Goal: Information Seeking & Learning: Check status

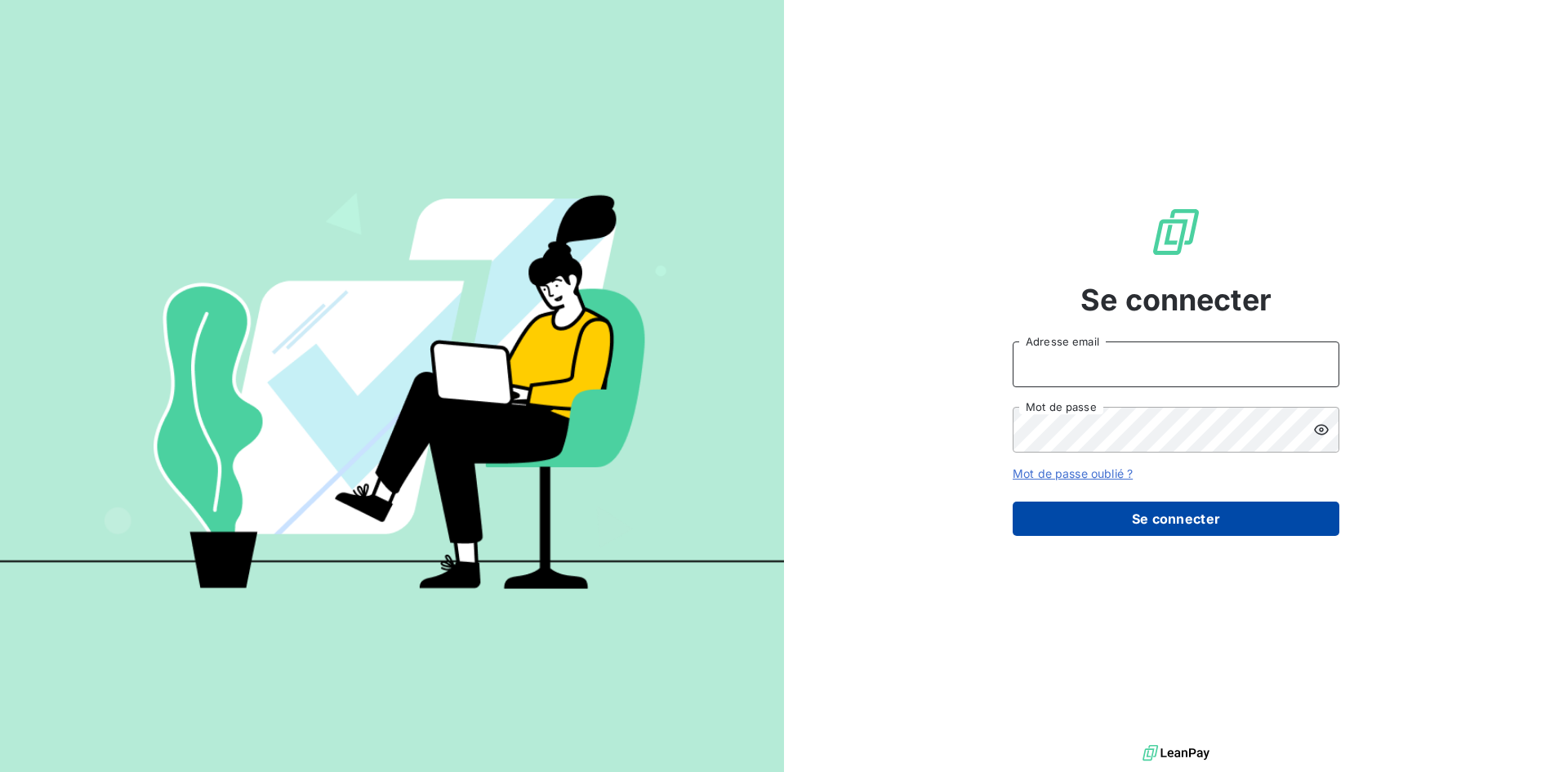
type input "[EMAIL_ADDRESS][DOMAIN_NAME]"
click at [1092, 508] on button "Se connecter" at bounding box center [1176, 518] width 327 height 34
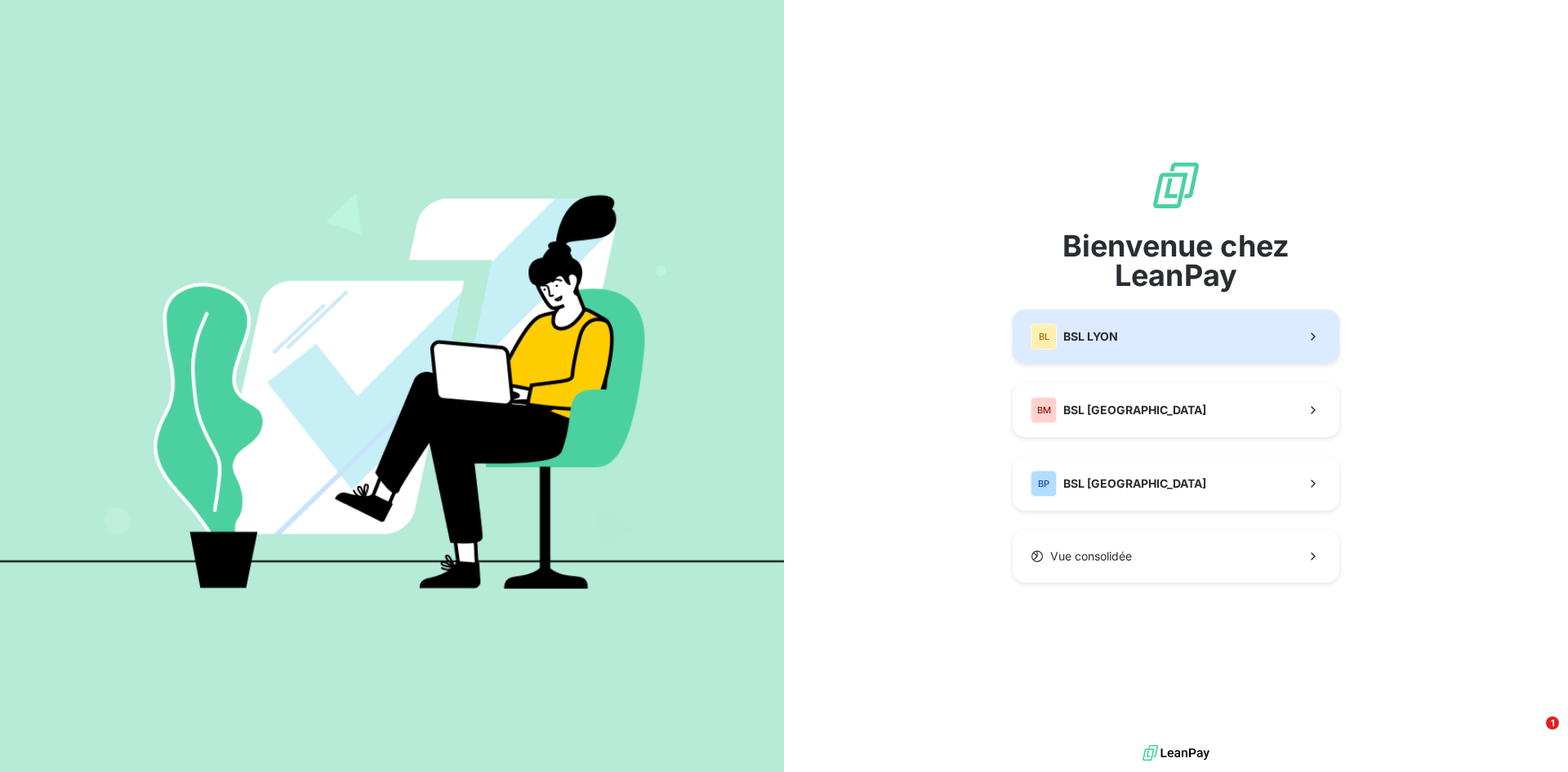
click at [1120, 342] on button "BL BSL LYON" at bounding box center [1176, 337] width 327 height 54
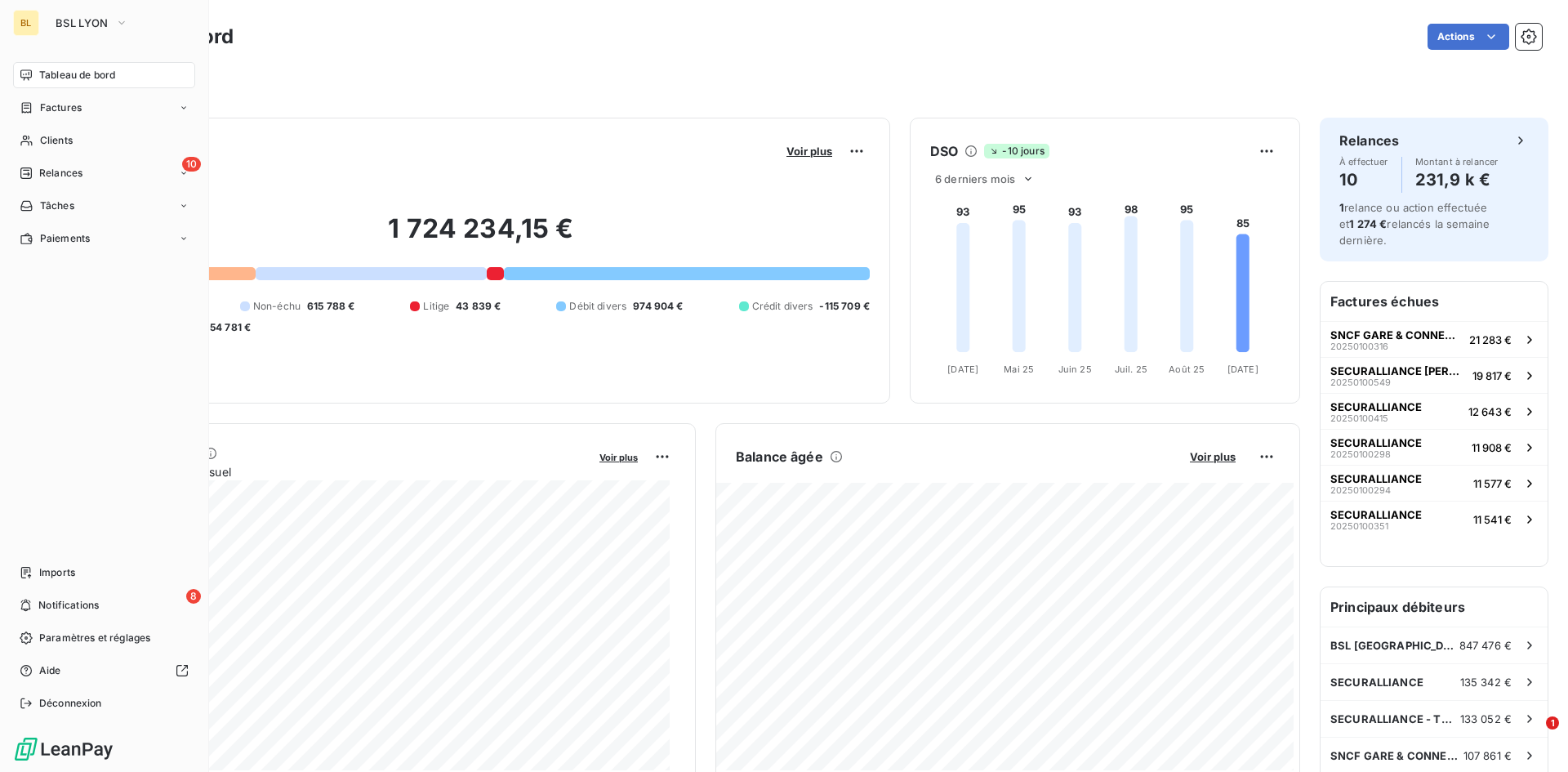
click at [64, 75] on span "Tableau de bord" at bounding box center [77, 76] width 76 height 15
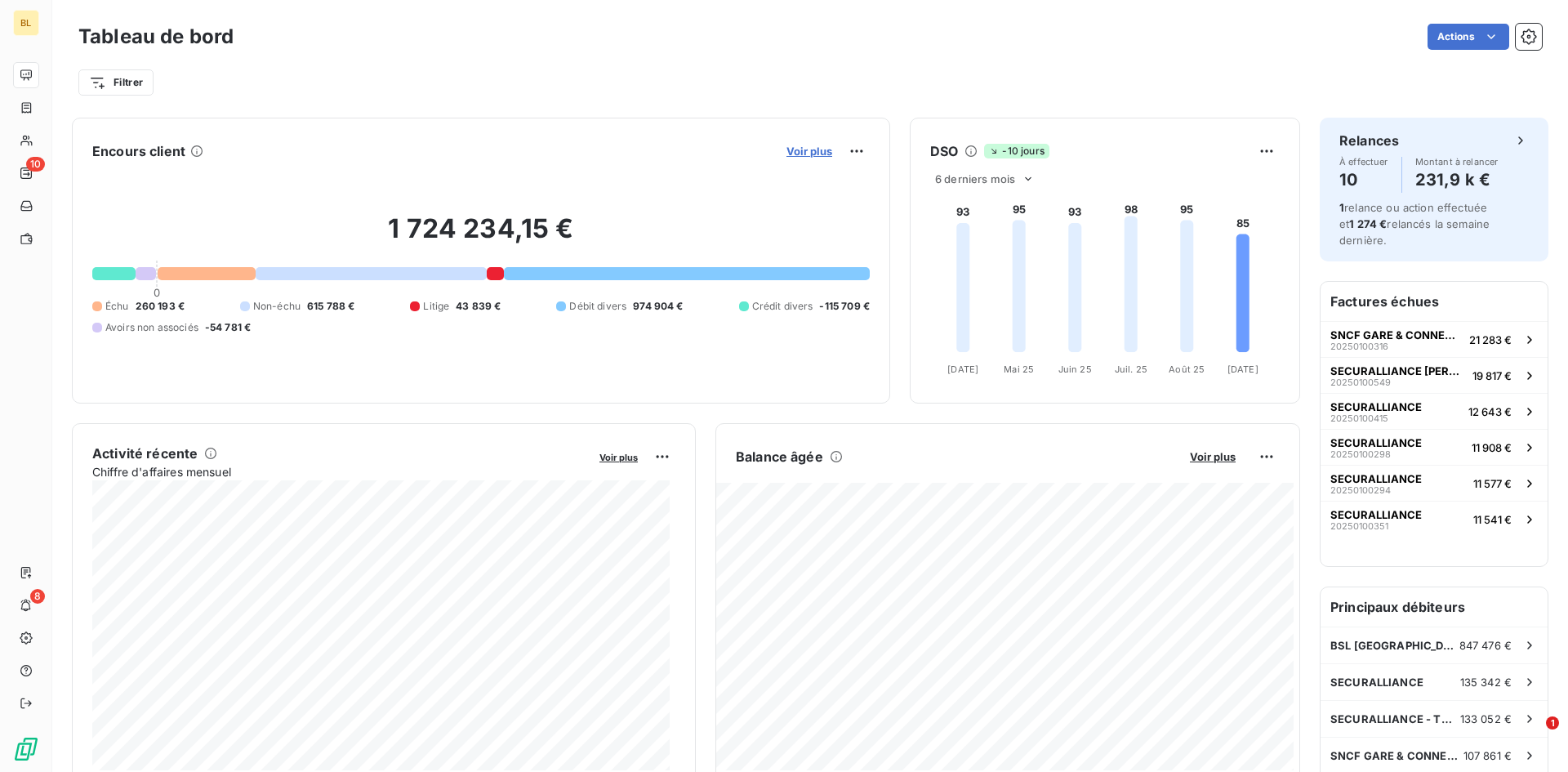
click at [789, 145] on span "Voir plus" at bounding box center [809, 151] width 46 height 13
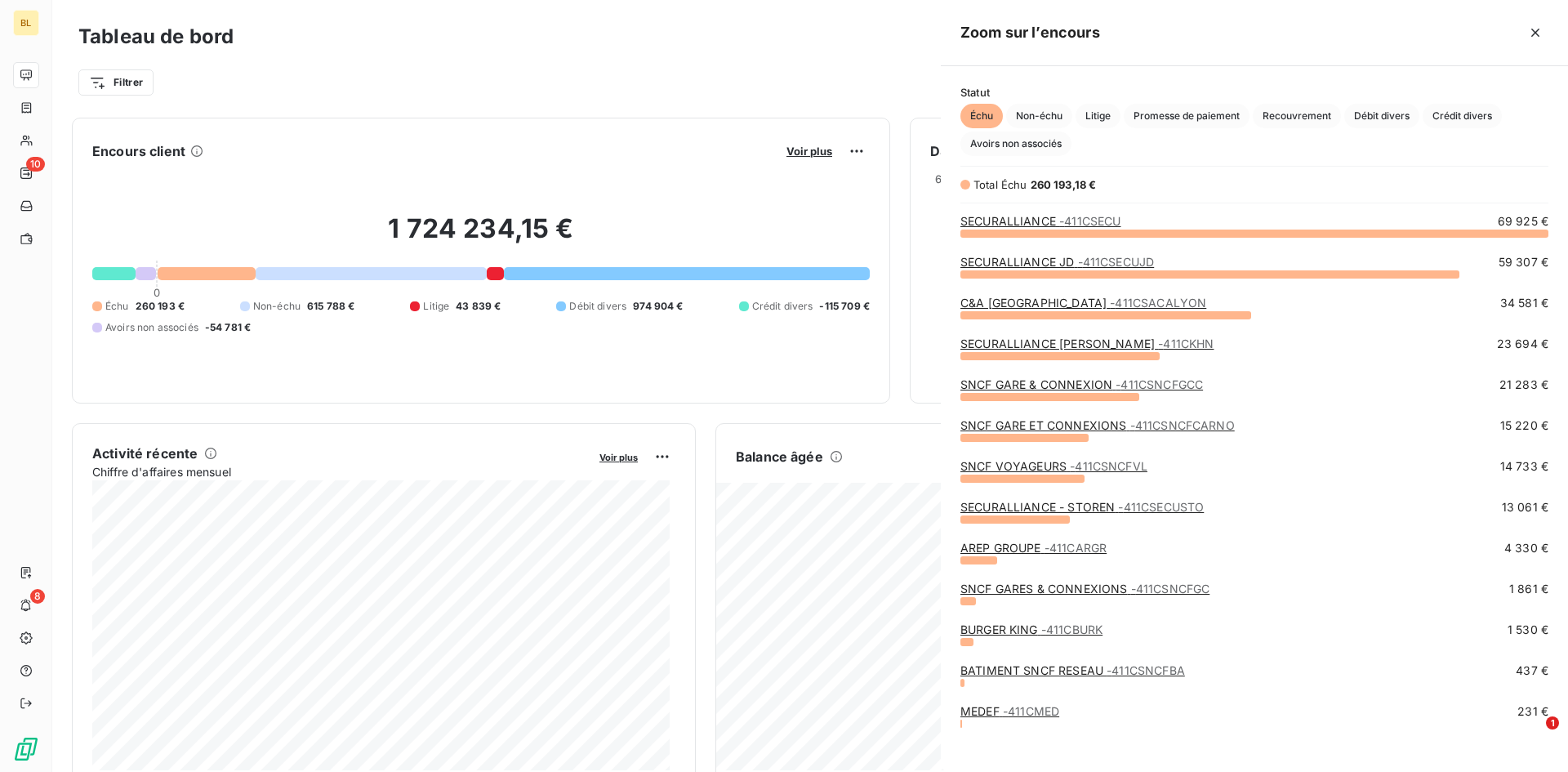
scroll to position [526, 615]
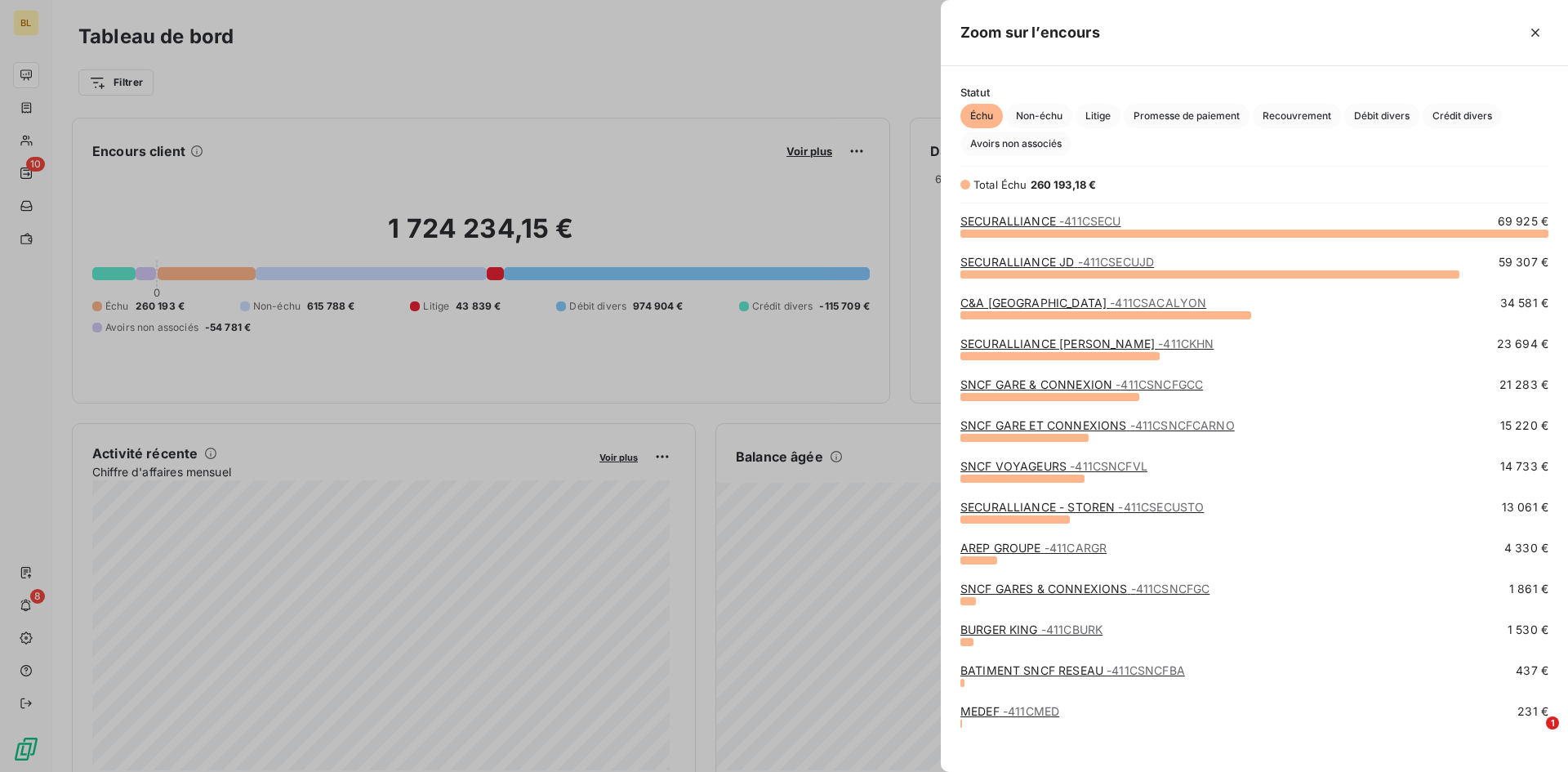
click at [1001, 628] on link "BURGER KING - 411CBURK" at bounding box center [1031, 629] width 142 height 14
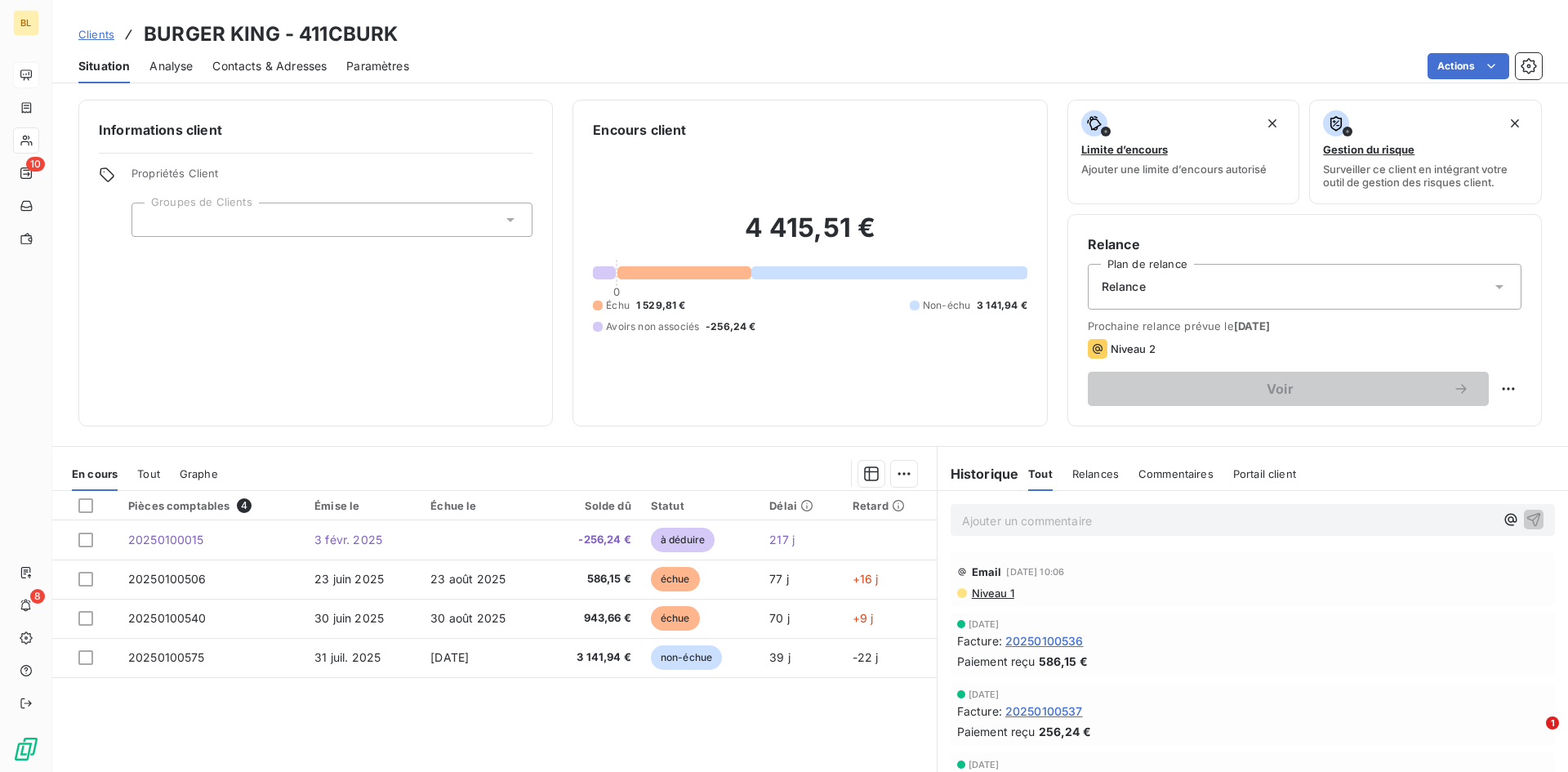
click at [986, 592] on span "Niveau 1" at bounding box center [992, 593] width 44 height 13
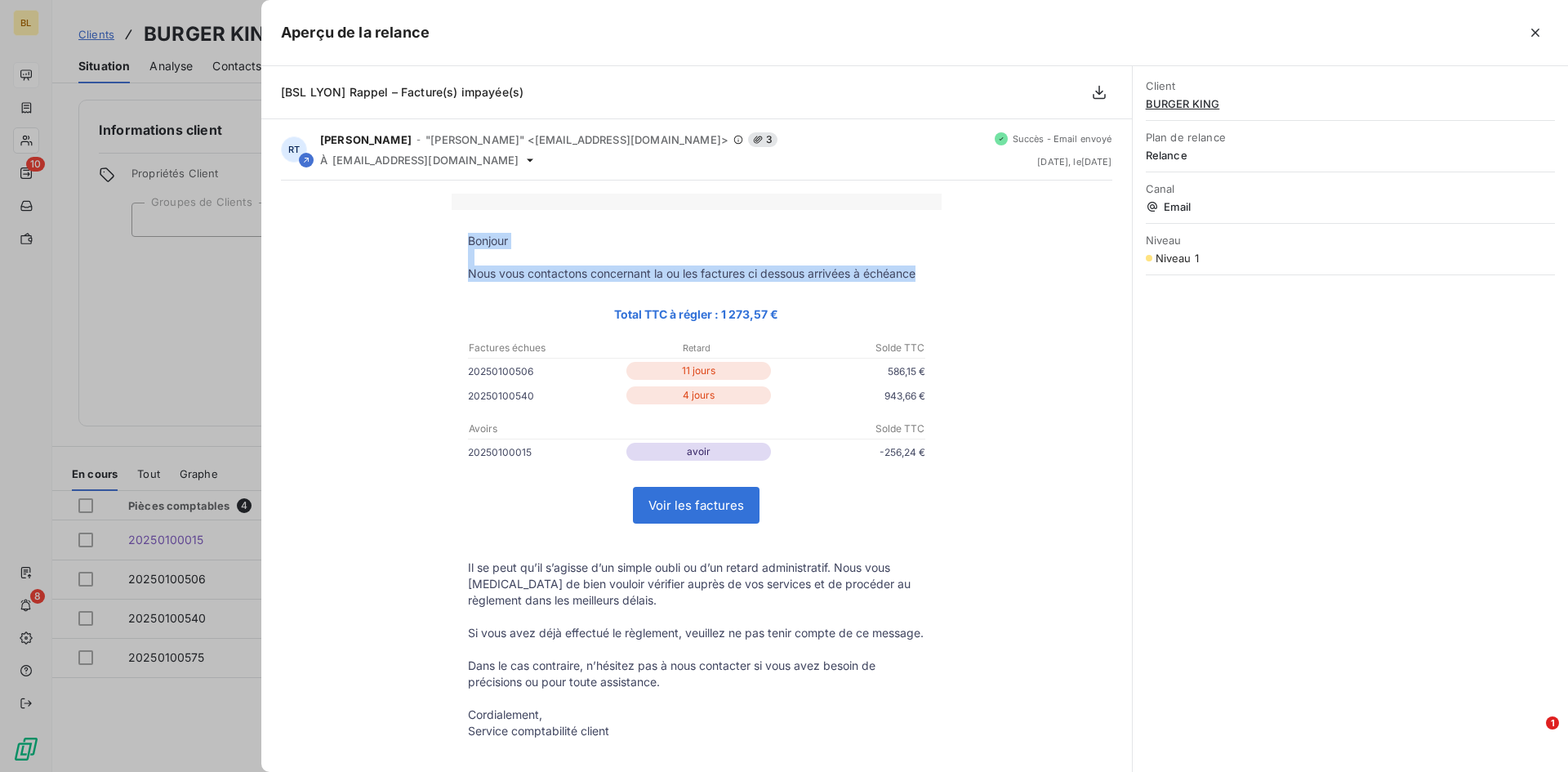
drag, startPoint x: 474, startPoint y: 242, endPoint x: 927, endPoint y: 278, distance: 454.4
click at [927, 278] on tbody "Bonjour Nous vous contactons concernant la ou les factures ci dessous arrivées …" at bounding box center [697, 485] width 490 height 506
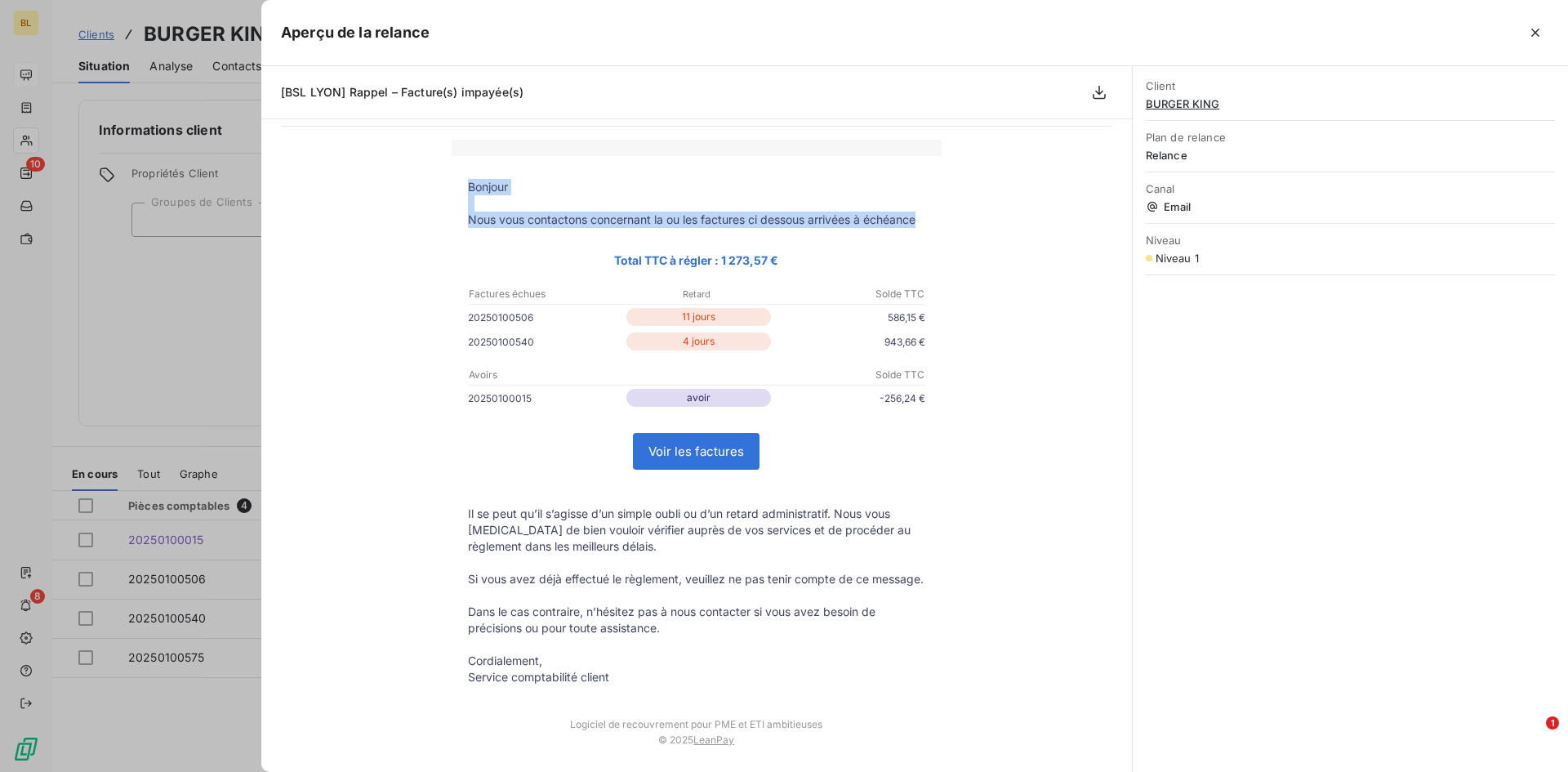
scroll to position [81, 0]
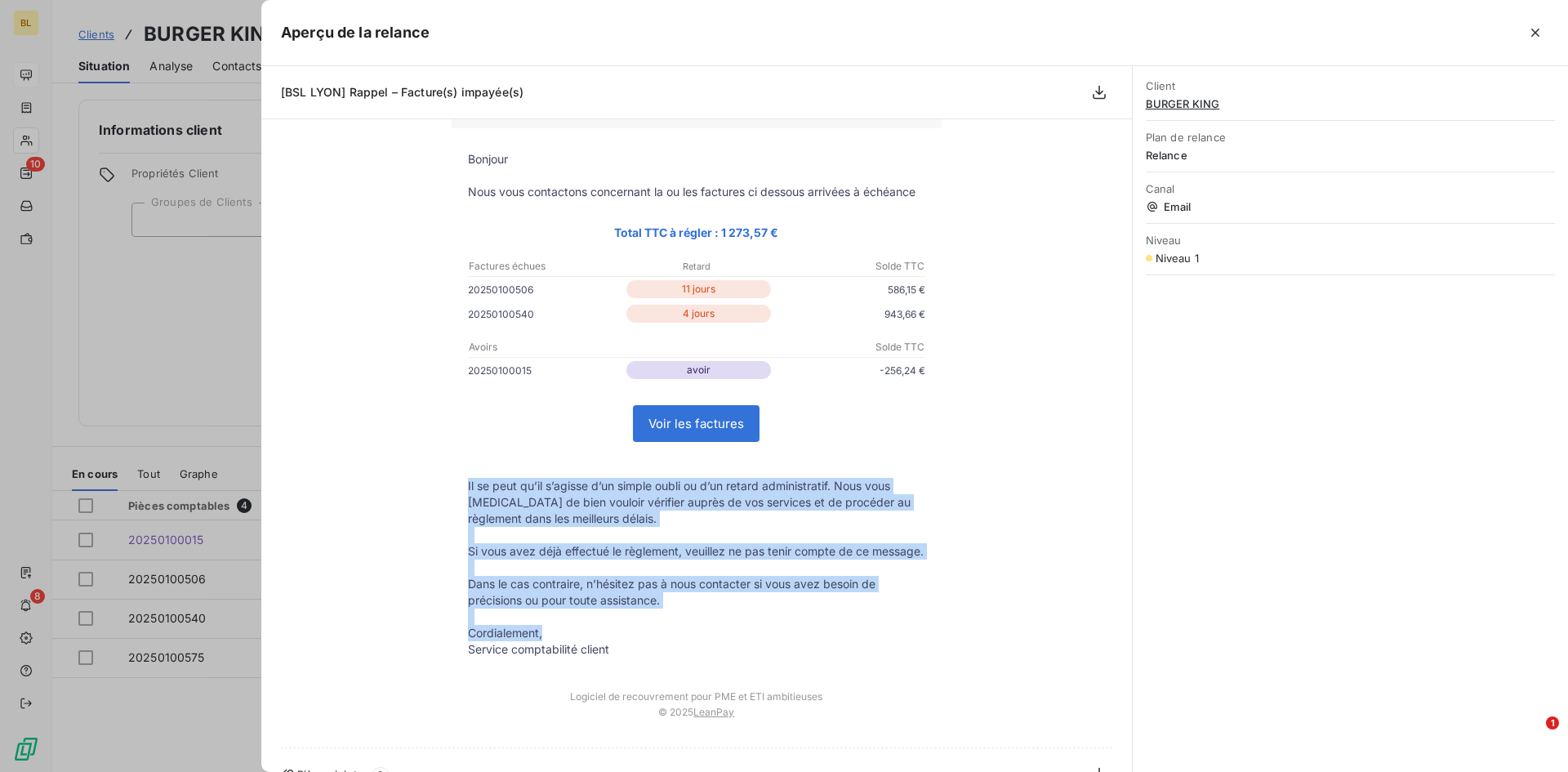
drag, startPoint x: 460, startPoint y: 485, endPoint x: 776, endPoint y: 657, distance: 359.8
click at [776, 657] on tbody "Bonjour Nous vous contactons concernant la ou les factures ci dessous arrivées …" at bounding box center [697, 404] width 490 height 506
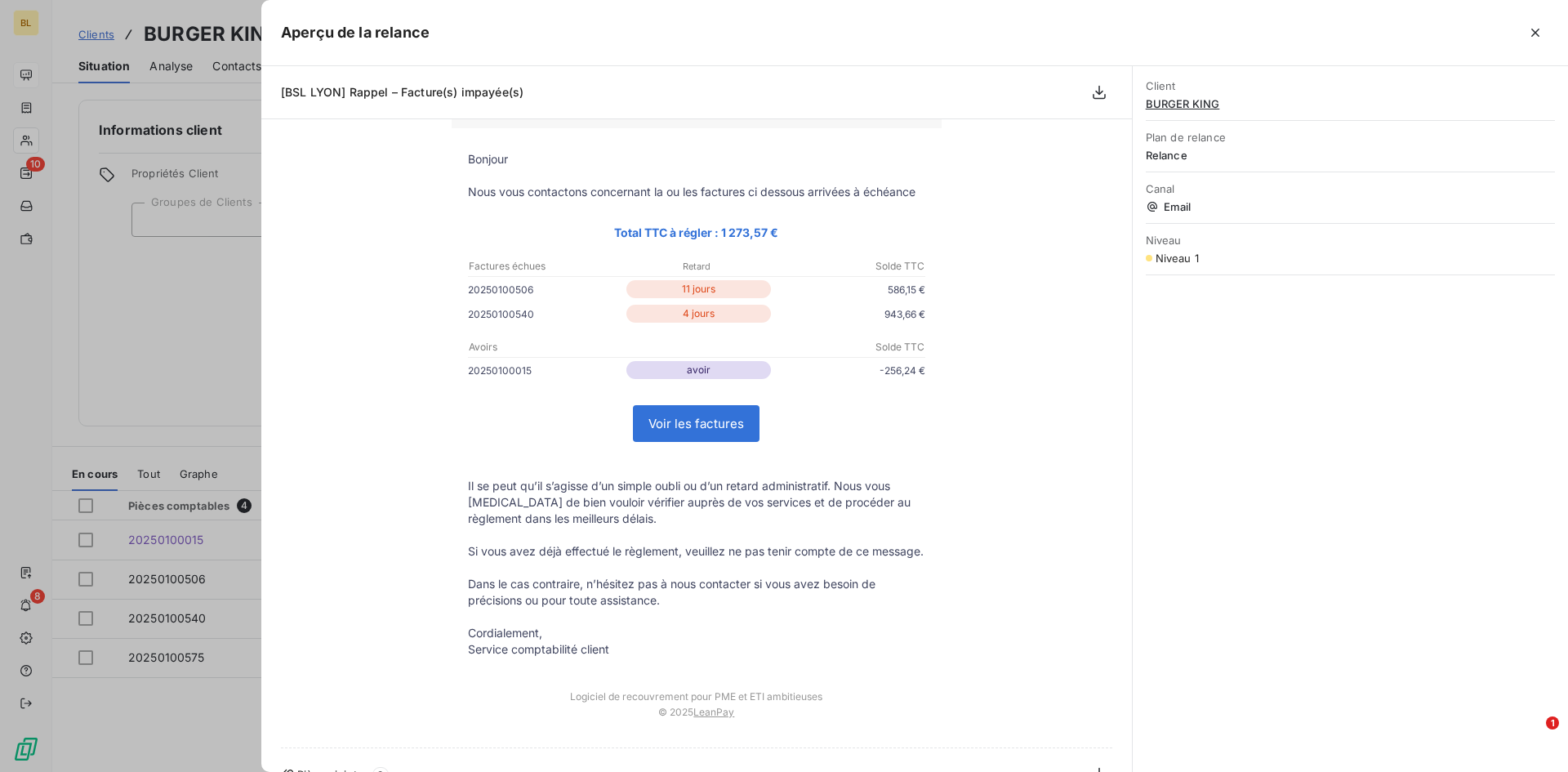
click at [471, 156] on p "Bonjour" at bounding box center [697, 159] width 458 height 16
drag, startPoint x: 457, startPoint y: 157, endPoint x: 918, endPoint y: 197, distance: 462.7
click at [918, 197] on tbody "Bonjour Nous vous contactons concernant la ou les factures ci dessous arrivées …" at bounding box center [697, 404] width 490 height 506
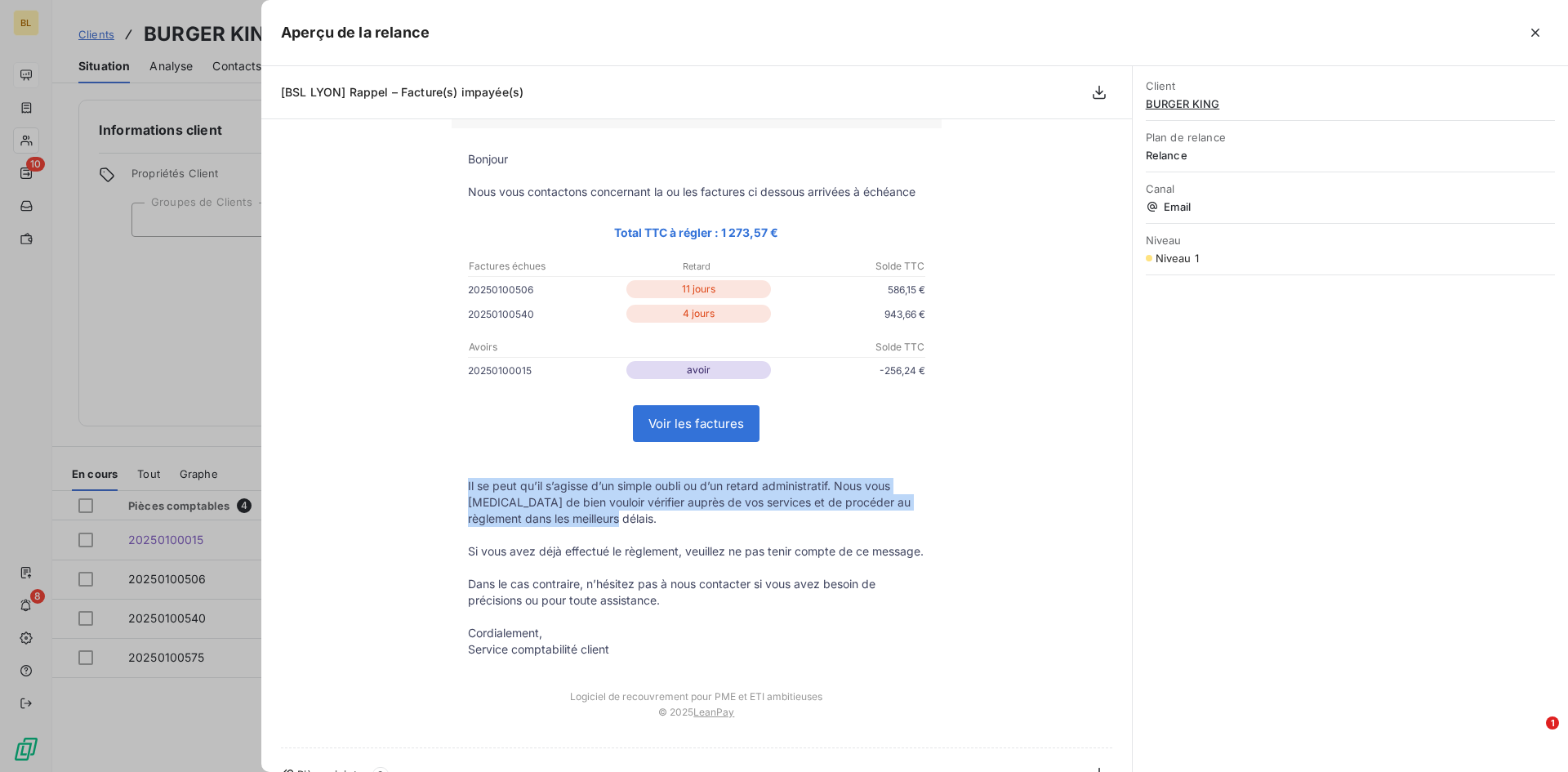
drag, startPoint x: 463, startPoint y: 481, endPoint x: 593, endPoint y: 361, distance: 176.9
click at [635, 526] on p "Il se peut qu’il s’agisse d’un simple oubli ou d’un retard administratif. Nous …" at bounding box center [697, 503] width 458 height 49
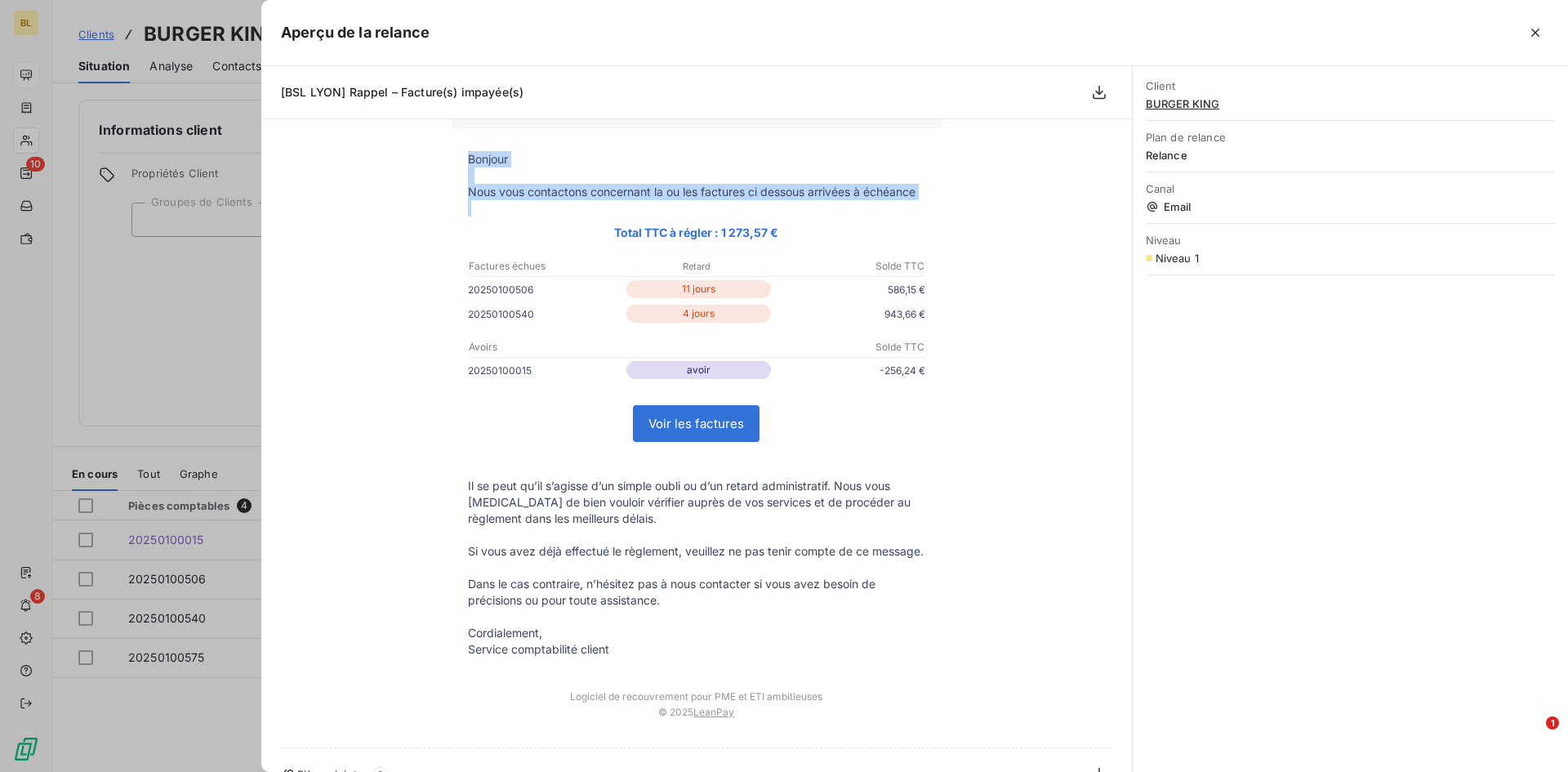
drag, startPoint x: 467, startPoint y: 159, endPoint x: 812, endPoint y: 202, distance: 347.7
click at [812, 202] on tbody "Bonjour Nous vous contactons concernant la ou les factures ci dessous arrivées …" at bounding box center [697, 404] width 490 height 506
copy tbody "Bonjour Nous vous contactons concernant la ou les factures ci dessous arrivées …"
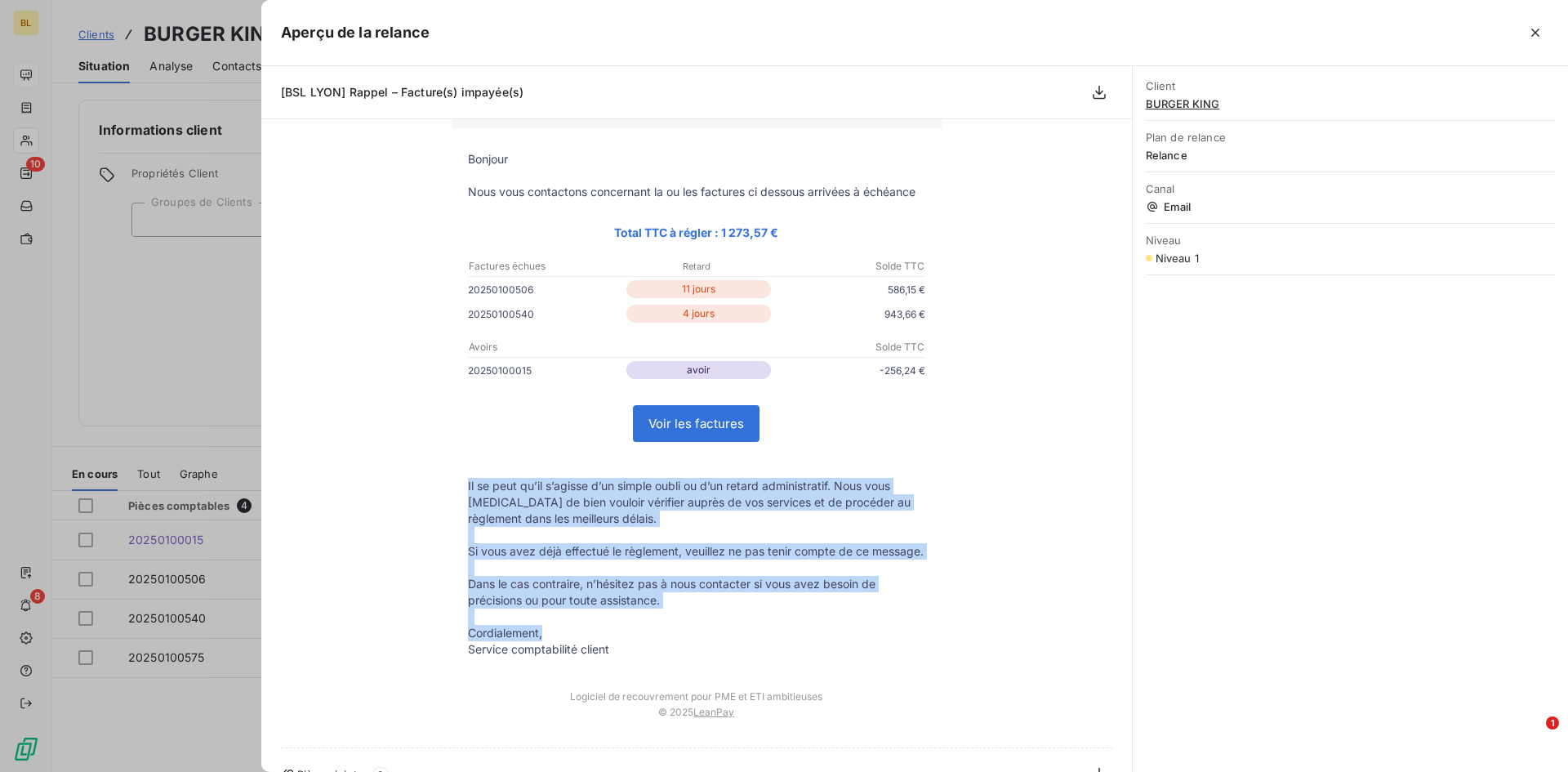
drag, startPoint x: 458, startPoint y: 480, endPoint x: 858, endPoint y: 642, distance: 431.6
click at [858, 642] on tbody "Bonjour Nous vous contactons concernant la ou les factures ci dessous arrivées …" at bounding box center [697, 404] width 490 height 506
copy tbody "Il se peut qu’il s’agisse d’un simple oubli ou d’un retard administratif. Nous …"
drag, startPoint x: 1534, startPoint y: 31, endPoint x: 1502, endPoint y: 45, distance: 34.9
click at [1535, 31] on icon "button" at bounding box center [1535, 33] width 16 height 16
